Goal: Task Accomplishment & Management: Manage account settings

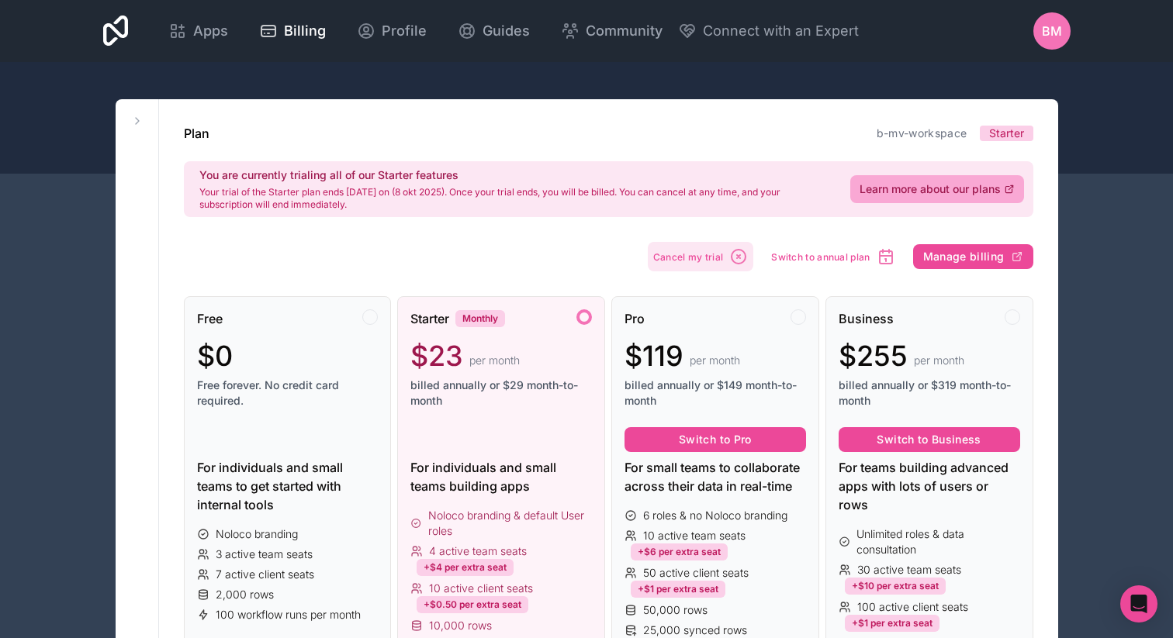
click at [703, 258] on span "Cancel my trial" at bounding box center [688, 257] width 71 height 12
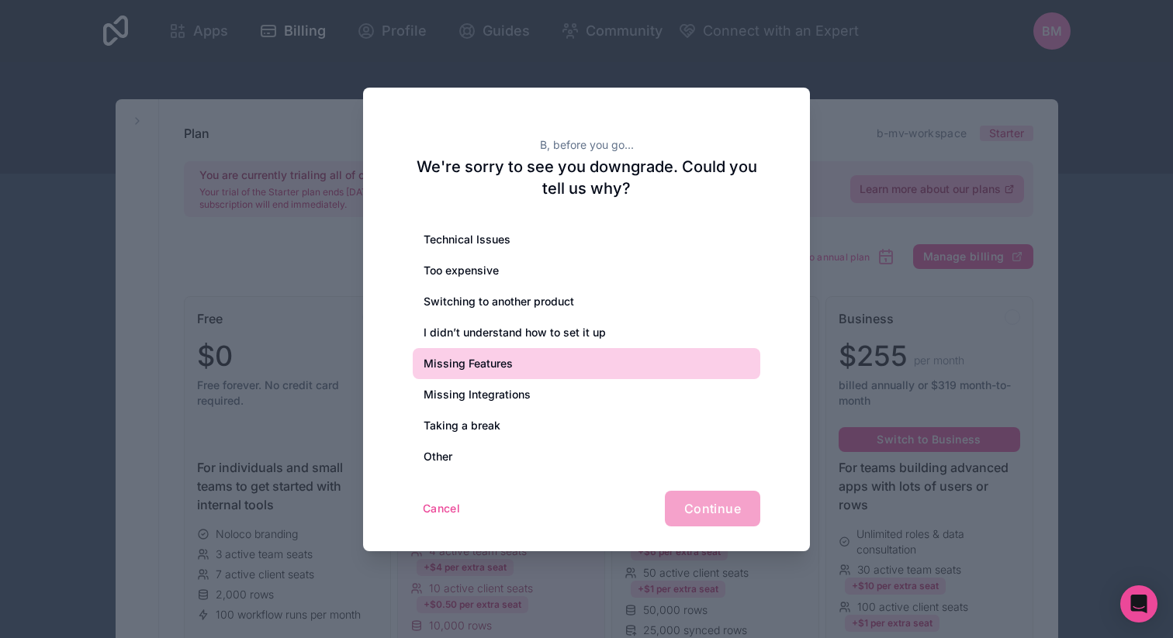
click at [560, 364] on div "Missing Features" at bounding box center [587, 363] width 348 height 31
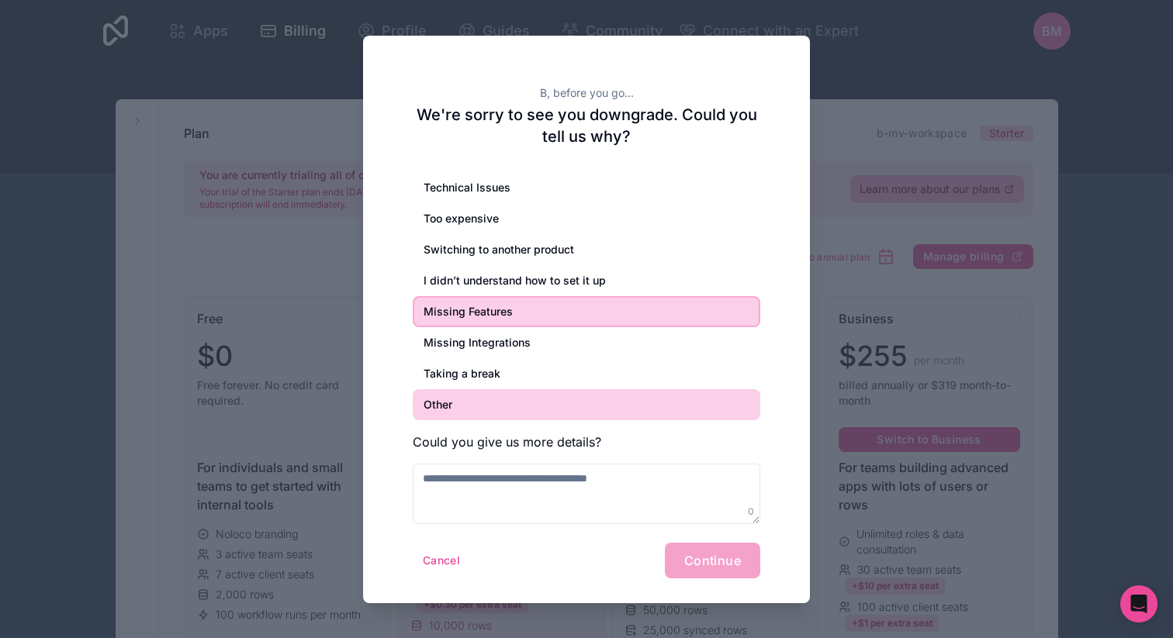
click at [498, 408] on div "Other" at bounding box center [587, 404] width 348 height 31
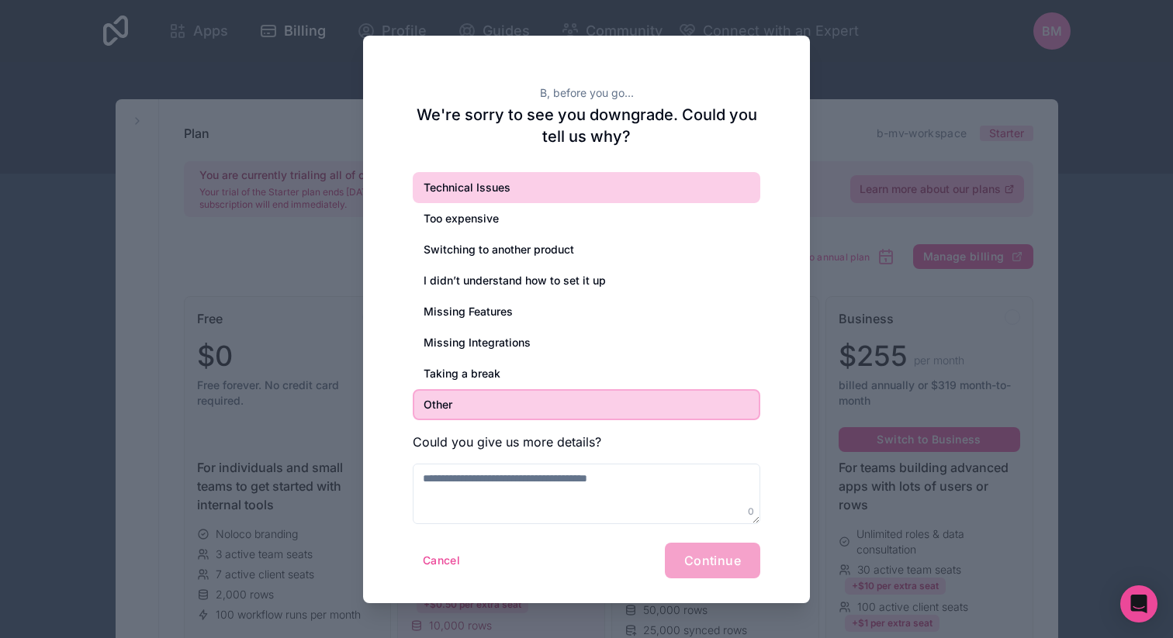
click at [529, 185] on div "Technical Issues" at bounding box center [587, 187] width 348 height 31
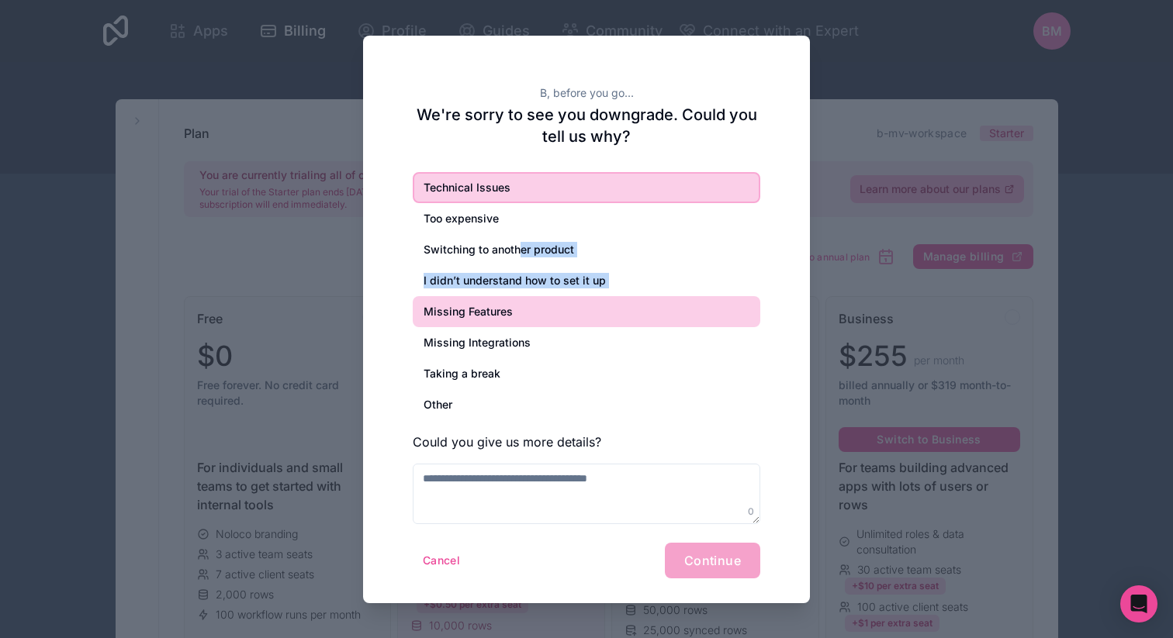
drag, startPoint x: 522, startPoint y: 251, endPoint x: 559, endPoint y: 296, distance: 58.4
click at [559, 296] on div "Technical Issues Too expensive Switching to another product I didn’t understand…" at bounding box center [587, 296] width 348 height 248
click at [556, 310] on div "Missing Features" at bounding box center [587, 311] width 348 height 31
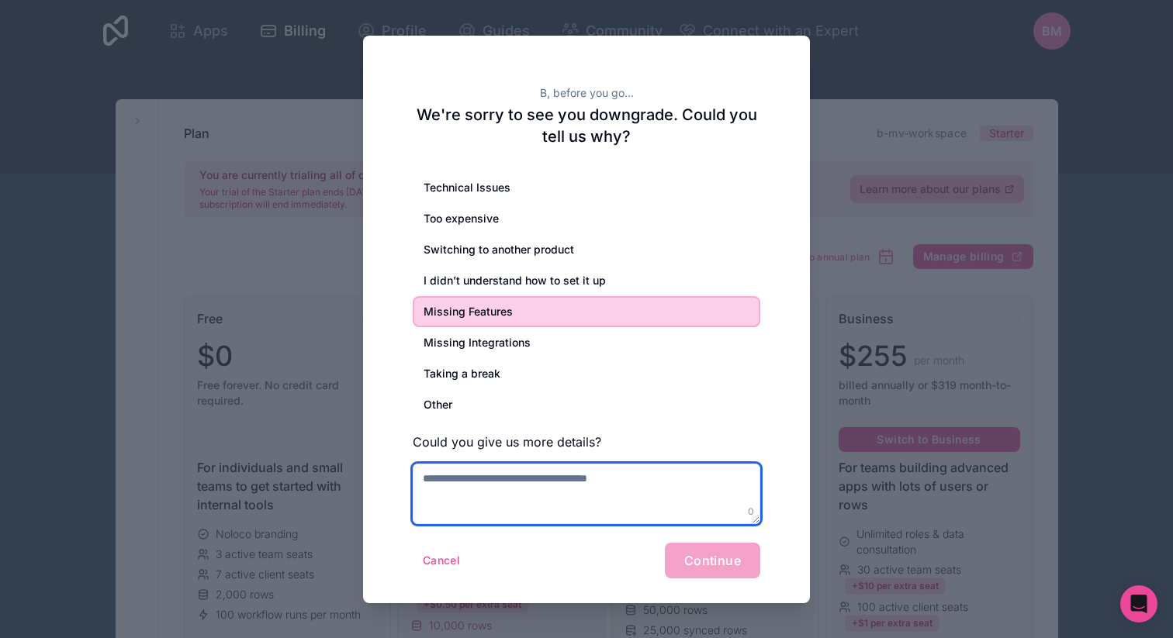
click at [474, 479] on textarea at bounding box center [587, 494] width 348 height 61
type textarea "**********"
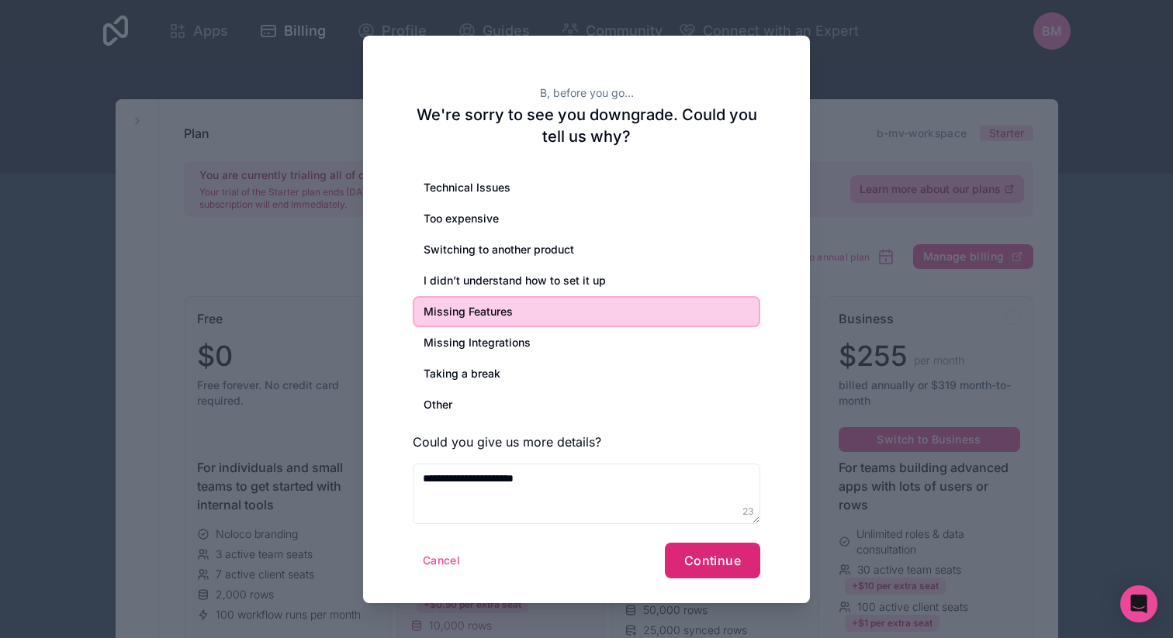
click at [704, 554] on span "Continue" at bounding box center [712, 561] width 57 height 16
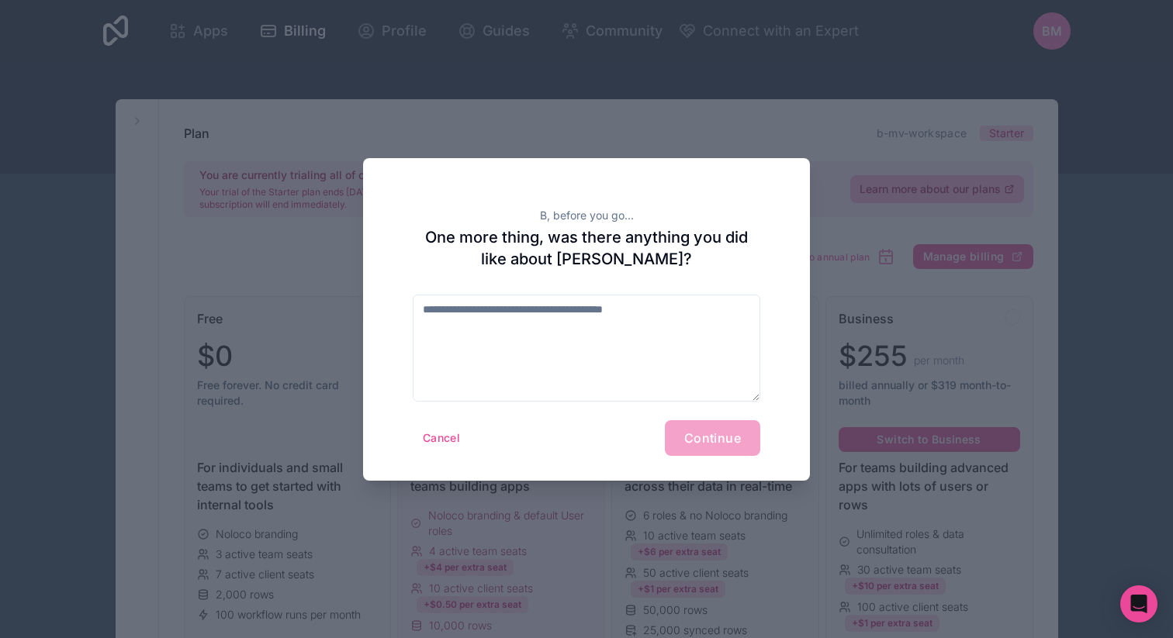
click at [720, 452] on div "Cancel Continue" at bounding box center [587, 438] width 348 height 36
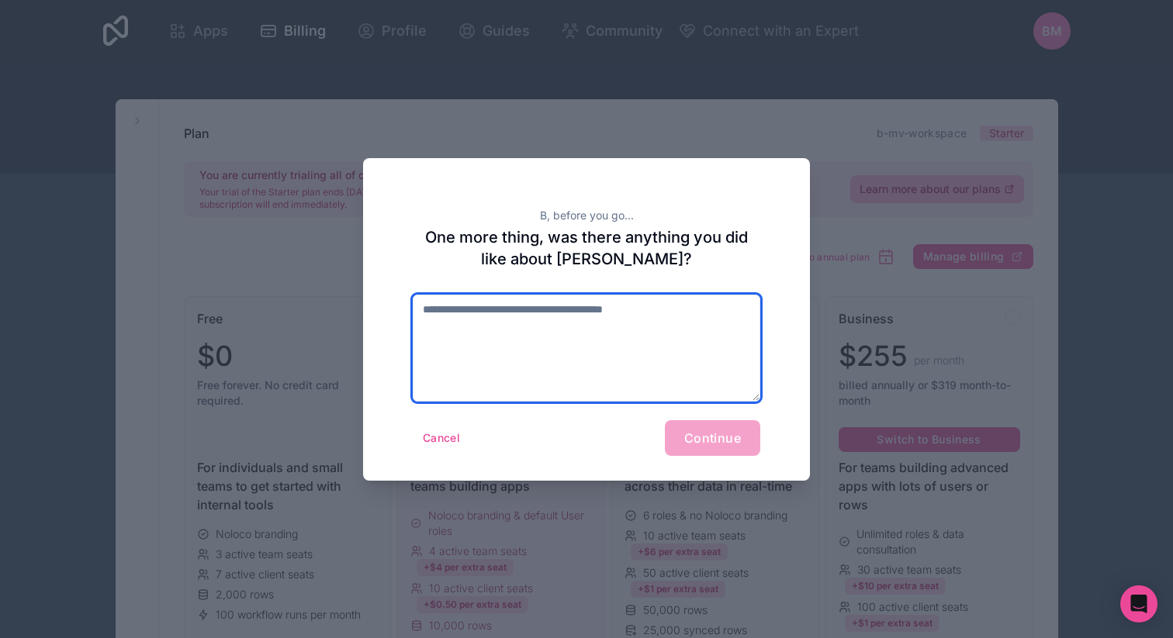
click at [603, 358] on textarea at bounding box center [587, 348] width 348 height 107
type textarea "*"
type textarea "**"
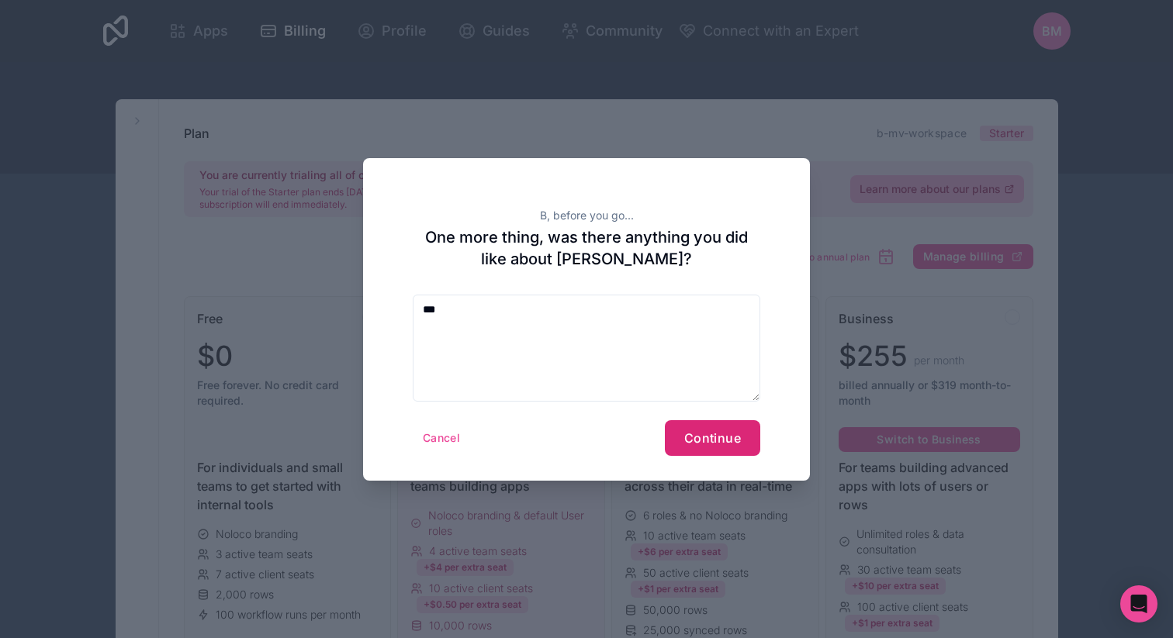
click at [711, 434] on span "Continue" at bounding box center [712, 439] width 57 height 16
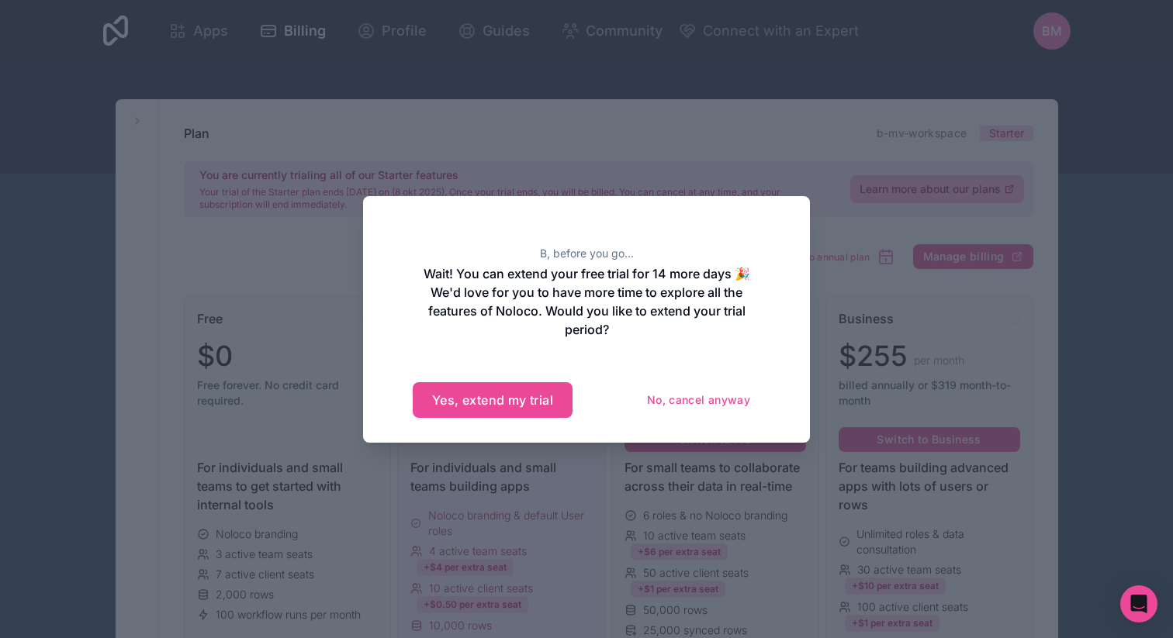
click at [904, 223] on div at bounding box center [586, 319] width 1173 height 638
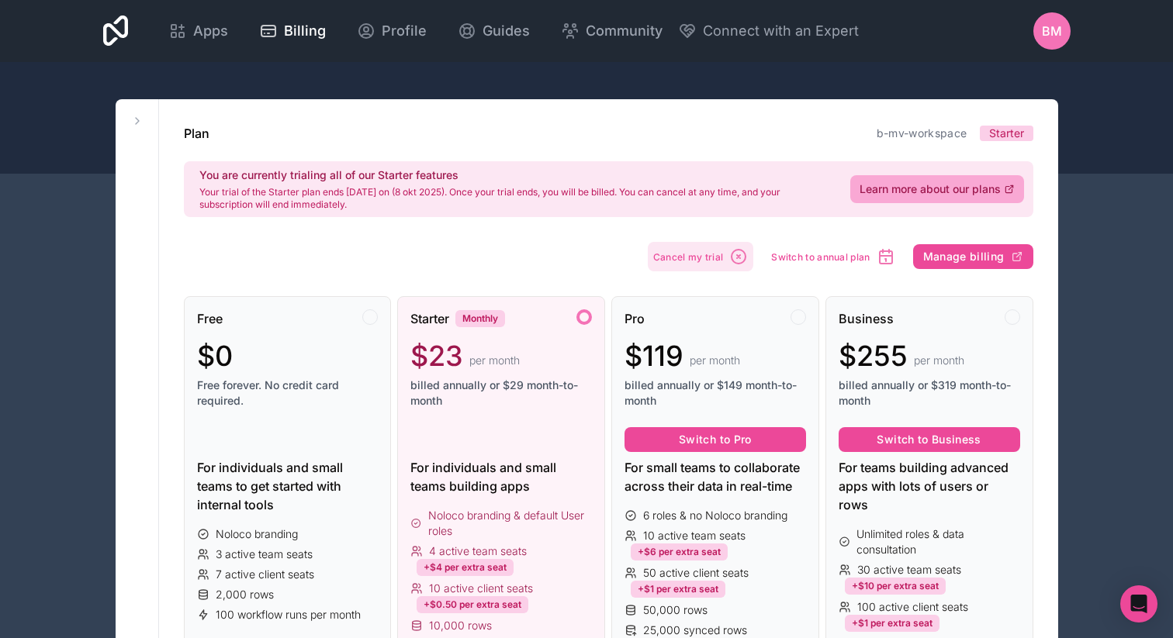
click at [705, 261] on span "Cancel my trial" at bounding box center [688, 257] width 71 height 12
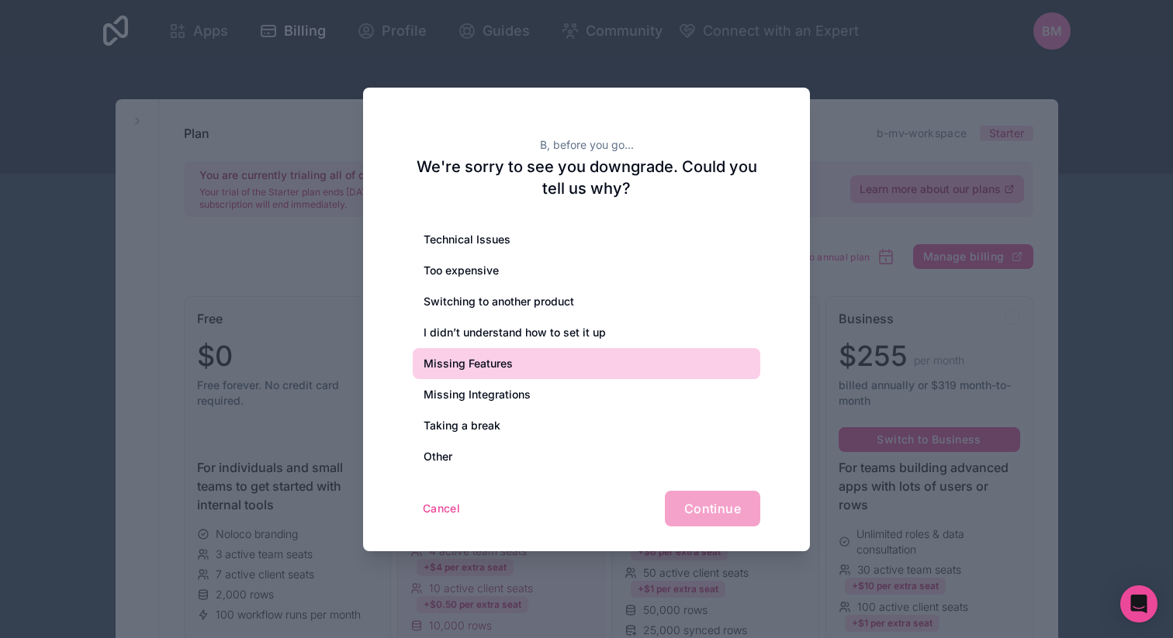
click at [584, 356] on div "Missing Features" at bounding box center [587, 363] width 348 height 31
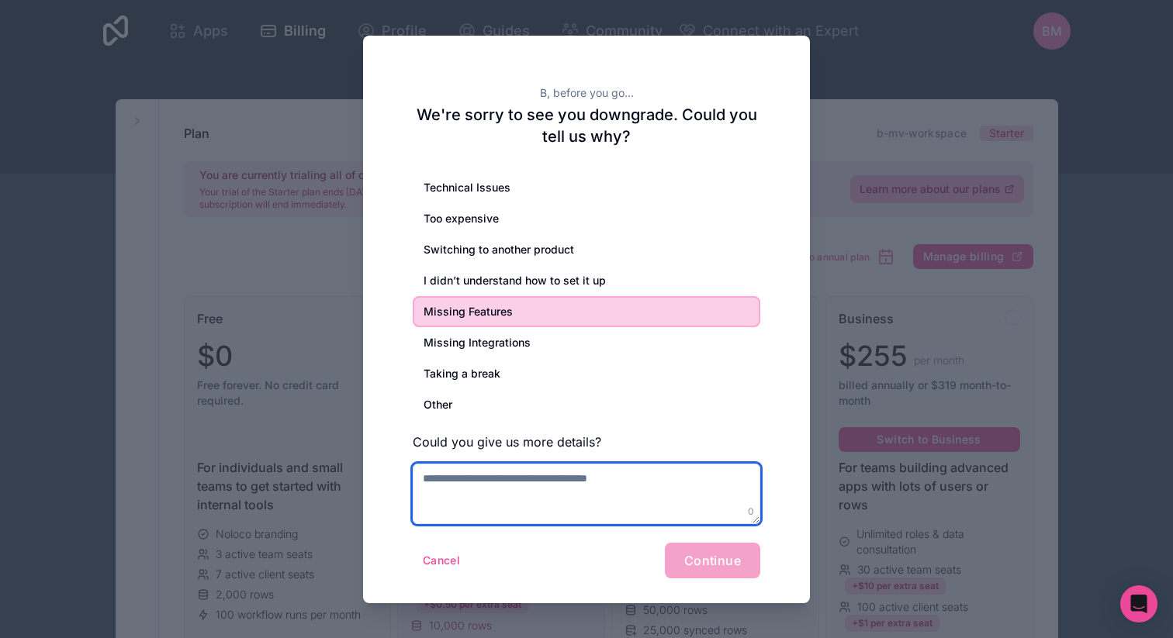
click at [527, 494] on textarea at bounding box center [587, 494] width 348 height 61
type textarea "*"
type textarea "**********"
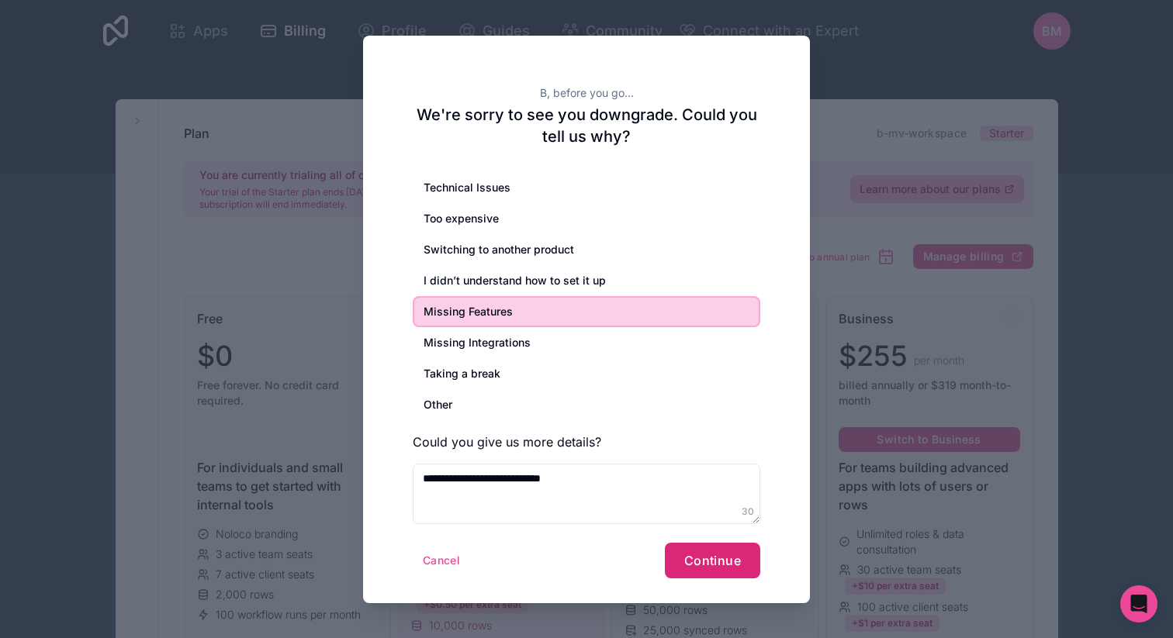
click at [707, 569] on button "Continue" at bounding box center [712, 561] width 95 height 36
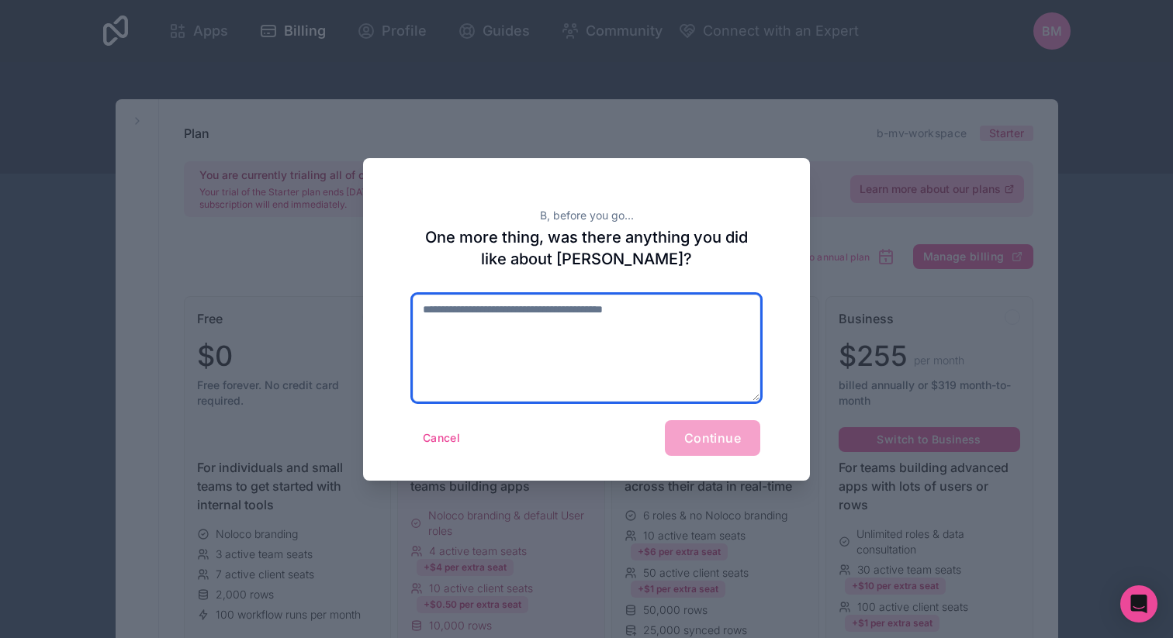
click at [563, 344] on textarea at bounding box center [587, 348] width 348 height 107
type textarea "**********"
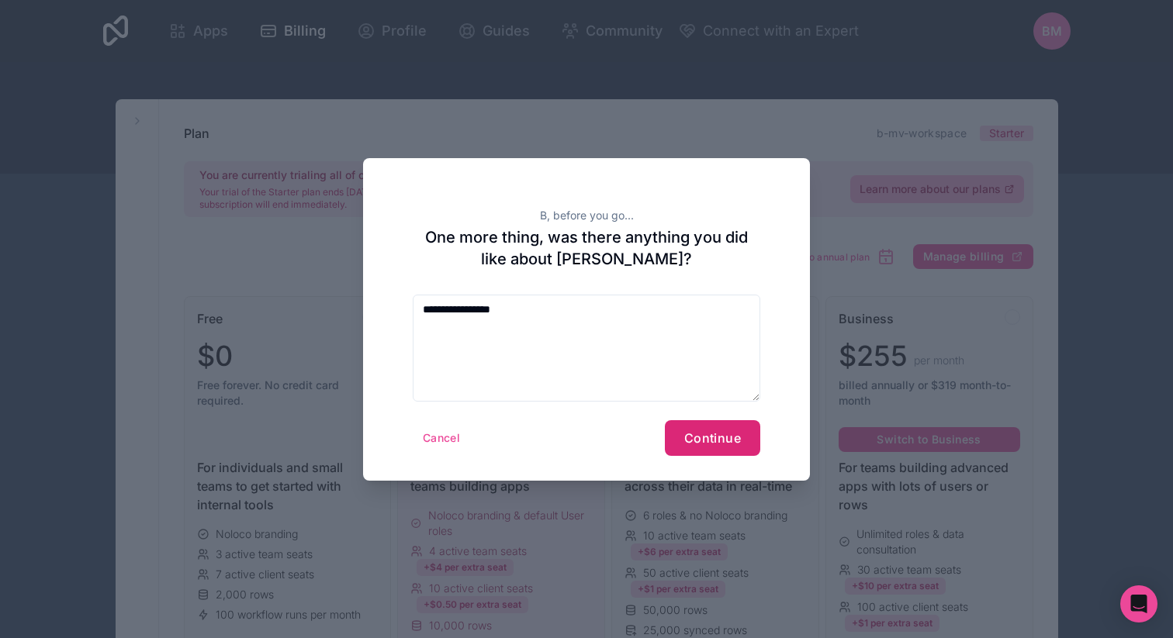
click at [722, 432] on span "Continue" at bounding box center [712, 439] width 57 height 16
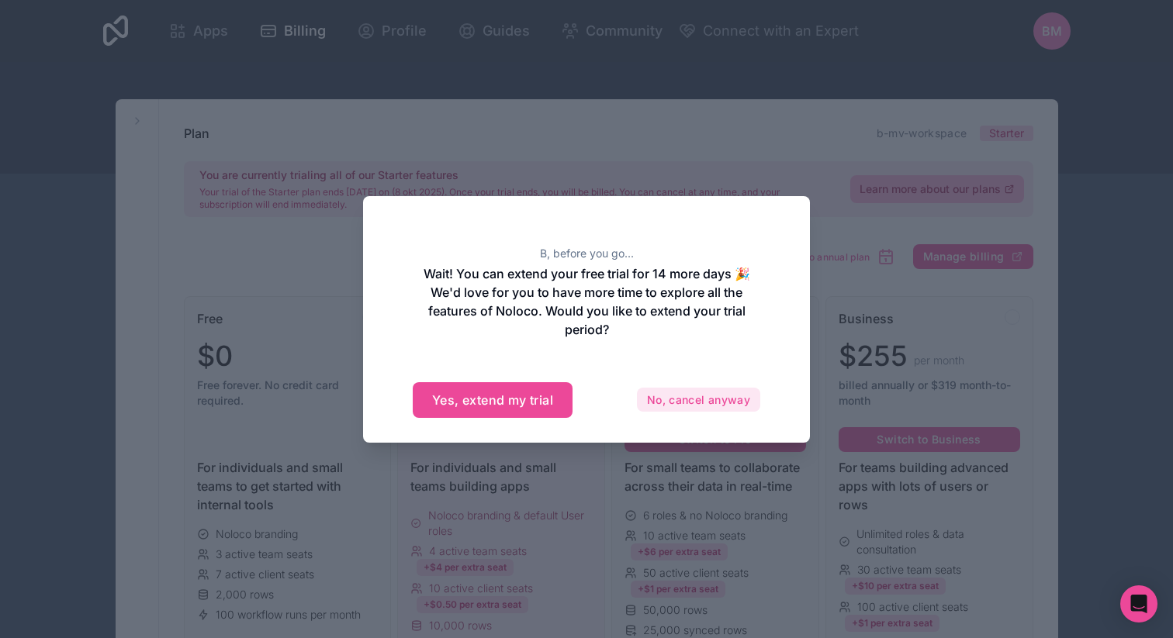
click at [685, 407] on button "No, cancel anyway" at bounding box center [698, 400] width 123 height 25
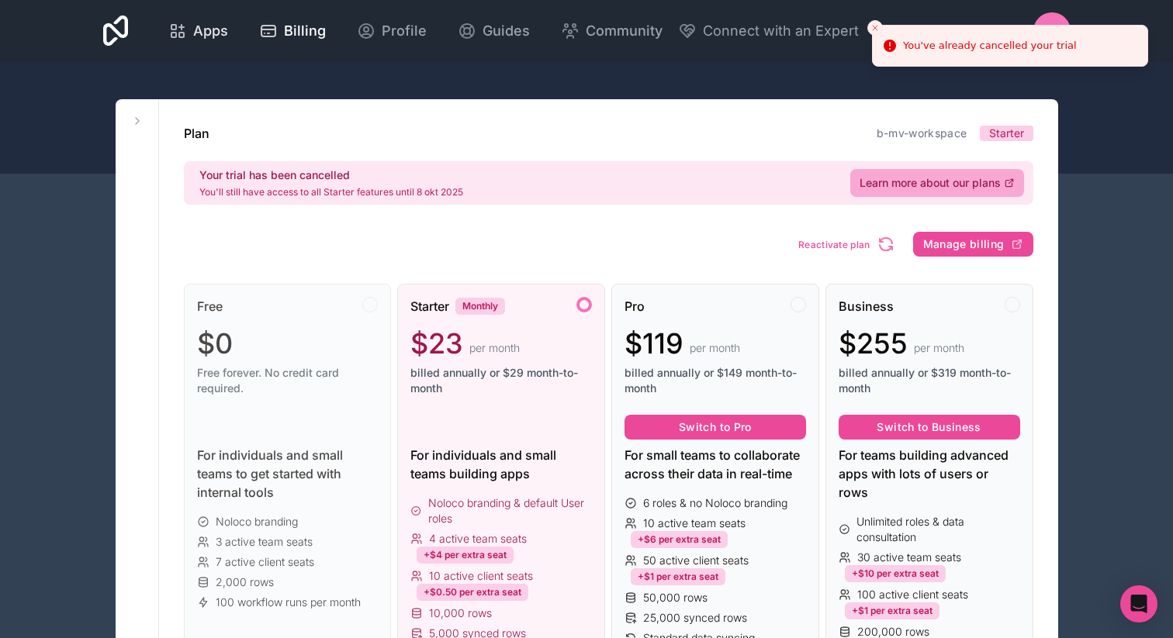
click at [210, 33] on span "Apps" at bounding box center [210, 31] width 35 height 22
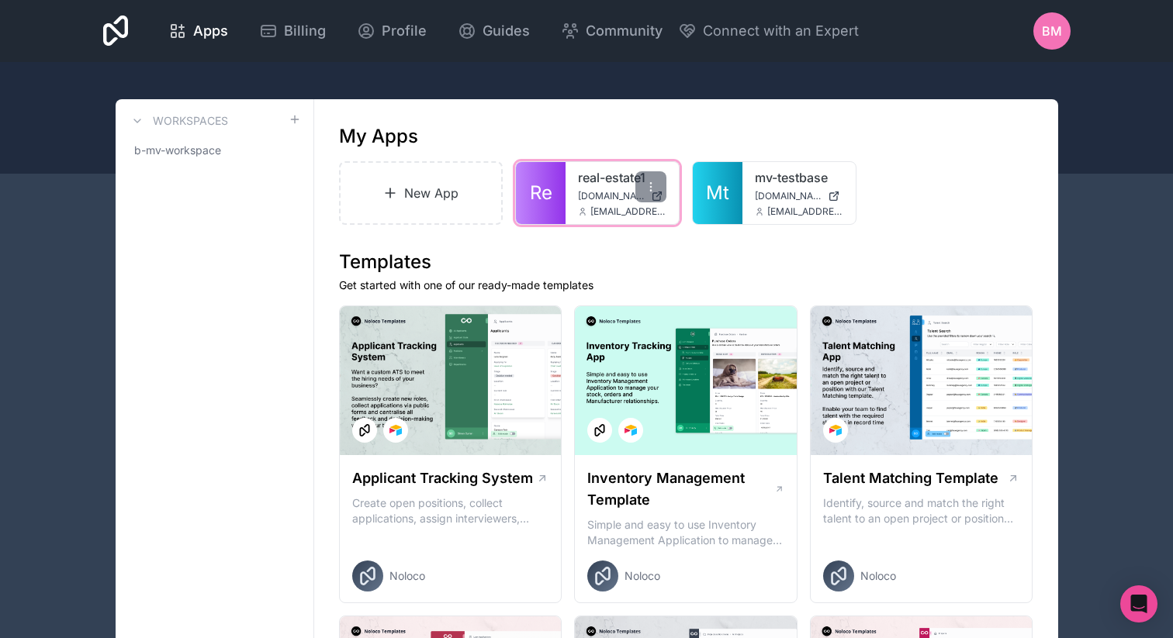
click at [598, 194] on span "[DOMAIN_NAME]" at bounding box center [611, 196] width 67 height 12
